Goal: Transaction & Acquisition: Download file/media

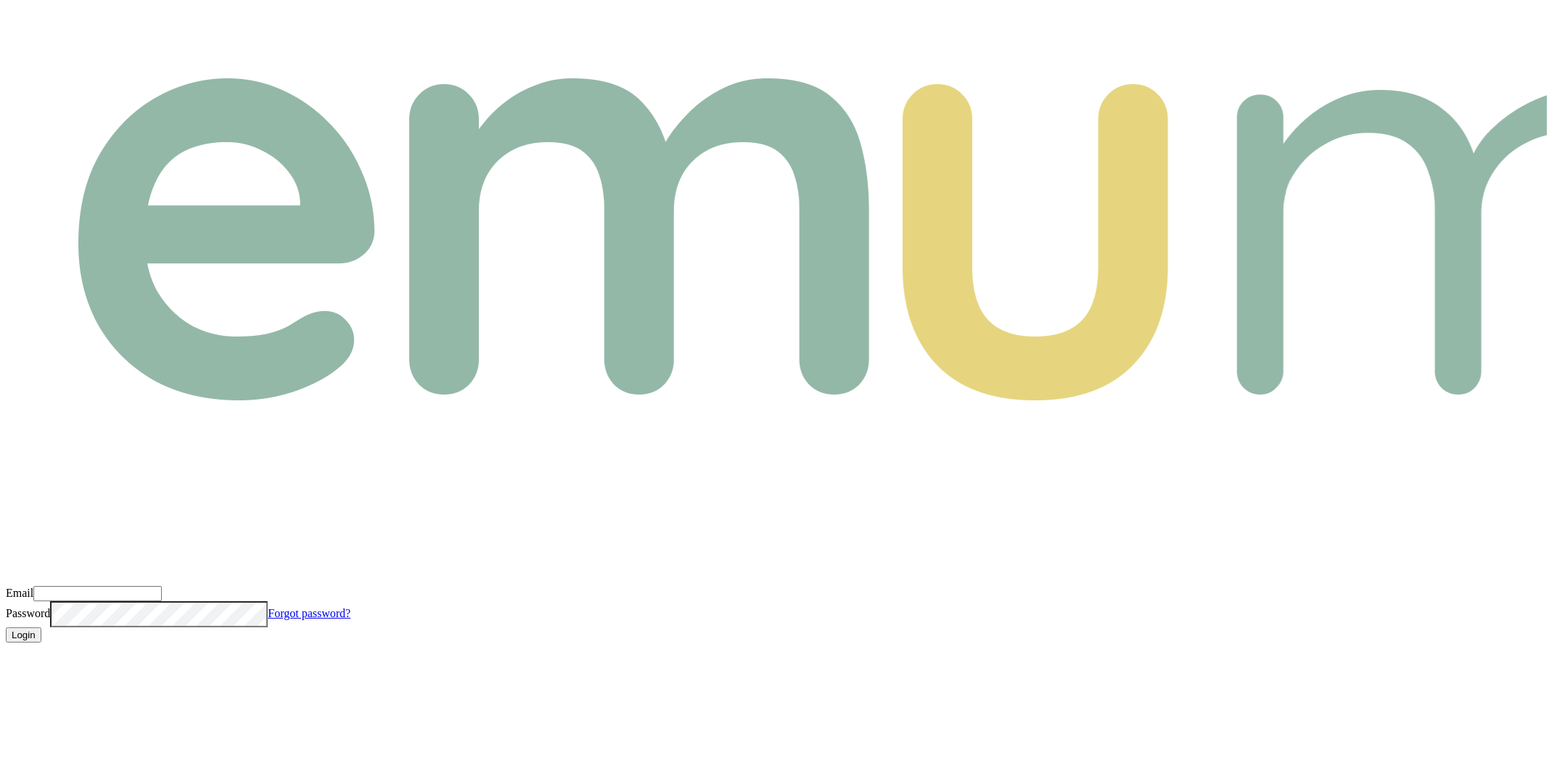
click at [162, 586] on input "Email" at bounding box center [98, 594] width 128 height 16
click at [6, 654] on com-1password-button at bounding box center [6, 654] width 0 height 0
type input "m@[DOMAIN_NAME]"
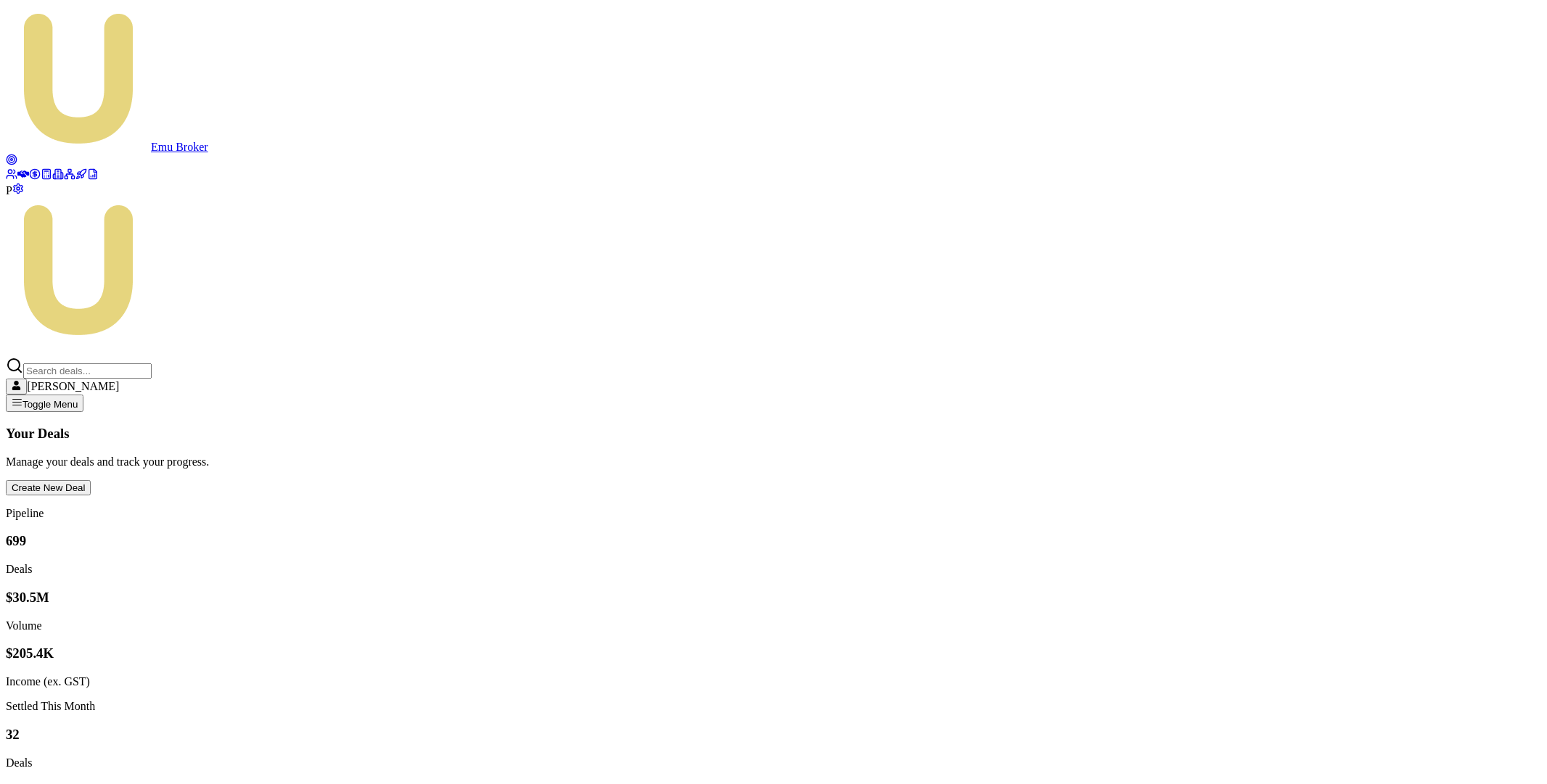
click at [93, 172] on polyline at bounding box center [94, 170] width 3 height 3
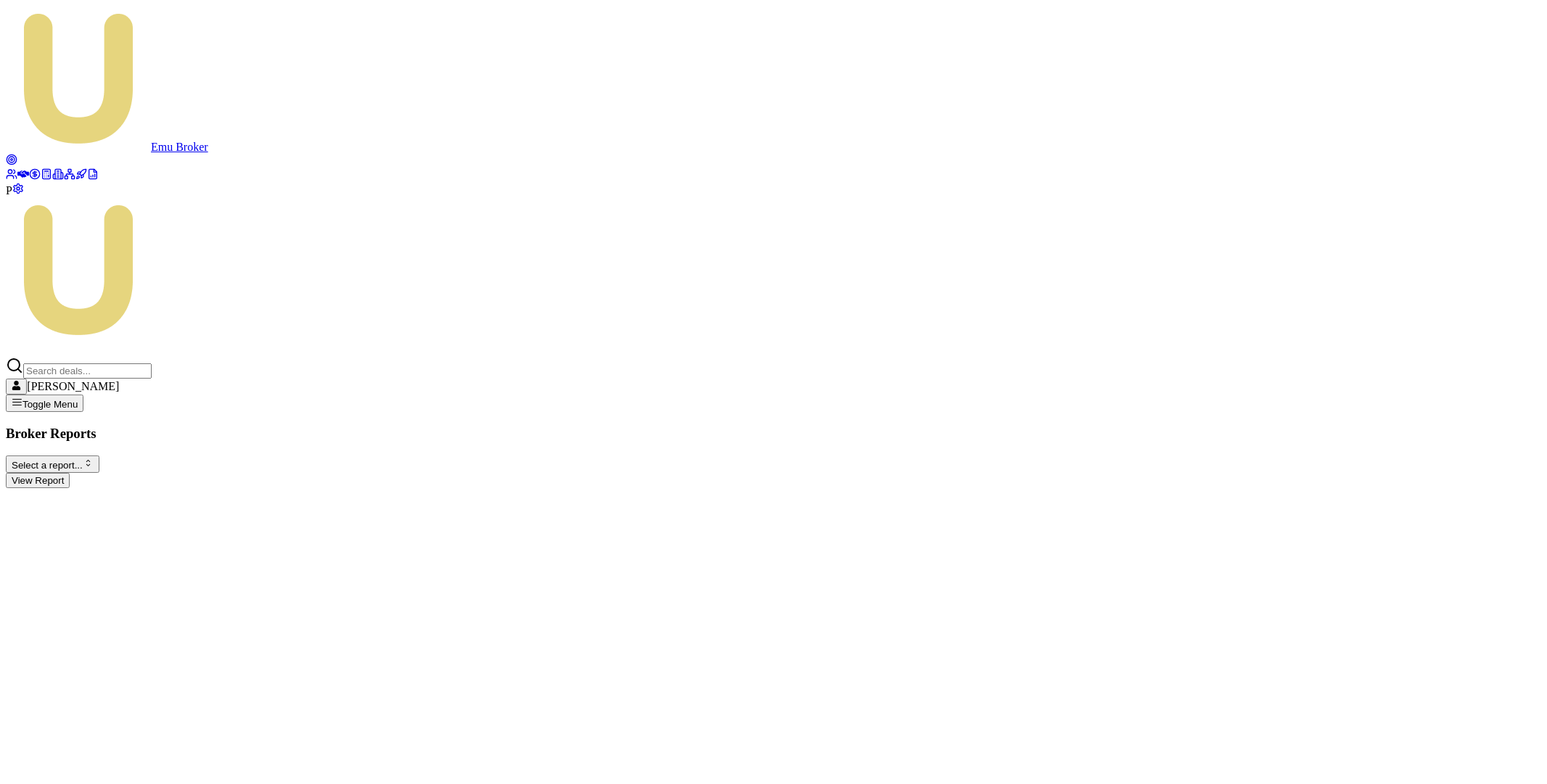
click at [187, 112] on html "Emu Broker P [PERSON_NAME] Toggle Menu Broker Reports Select a report... All De…" at bounding box center [773, 250] width 1547 height 500
click at [69, 473] on button "View Report" at bounding box center [38, 481] width 64 height 16
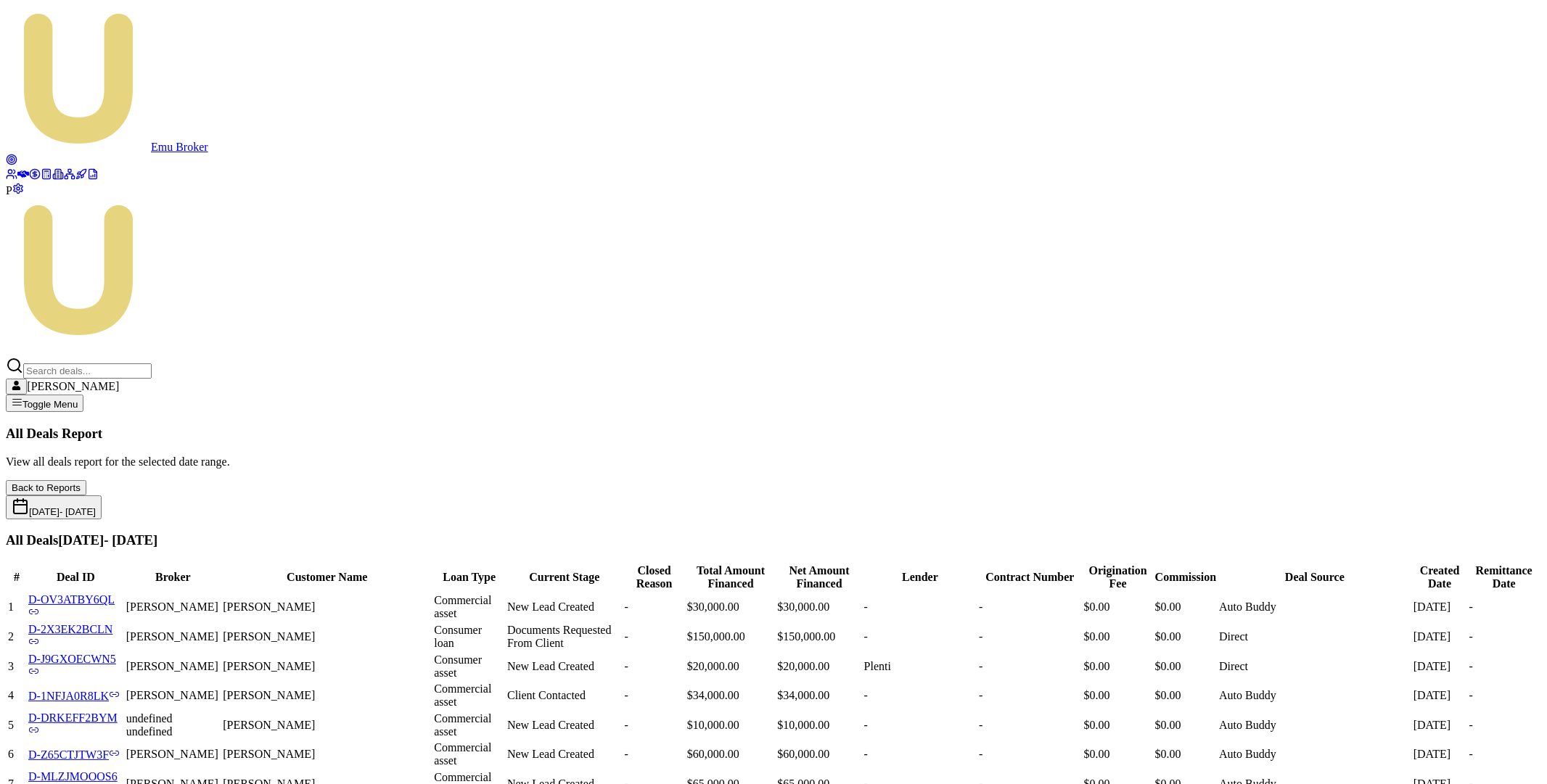
click at [101, 496] on button "[DATE] - [DATE]" at bounding box center [54, 508] width 96 height 24
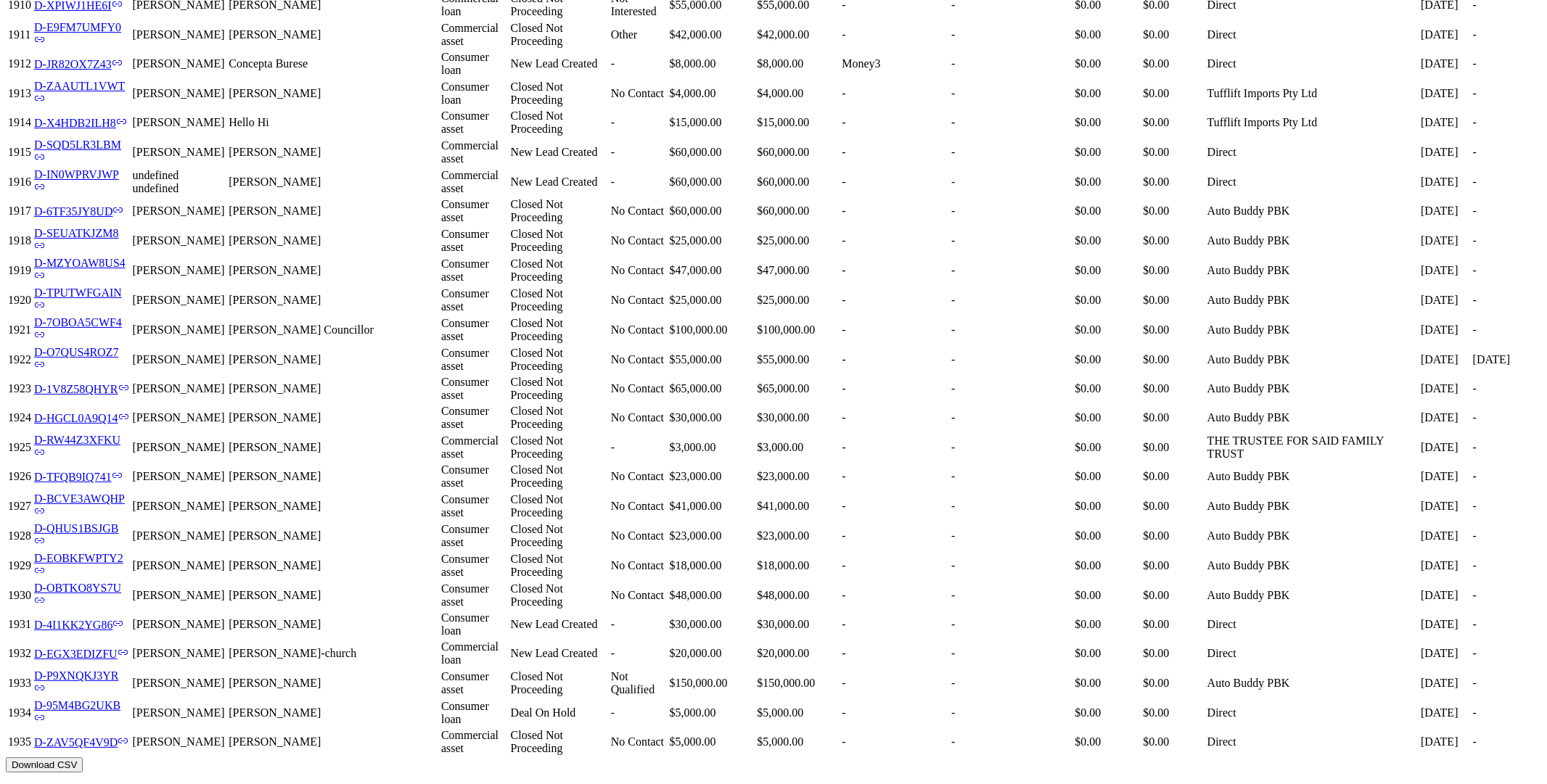
scroll to position [83280, 0]
click at [83, 757] on button "Download CSV" at bounding box center [44, 765] width 77 height 16
